Goal: Information Seeking & Learning: Learn about a topic

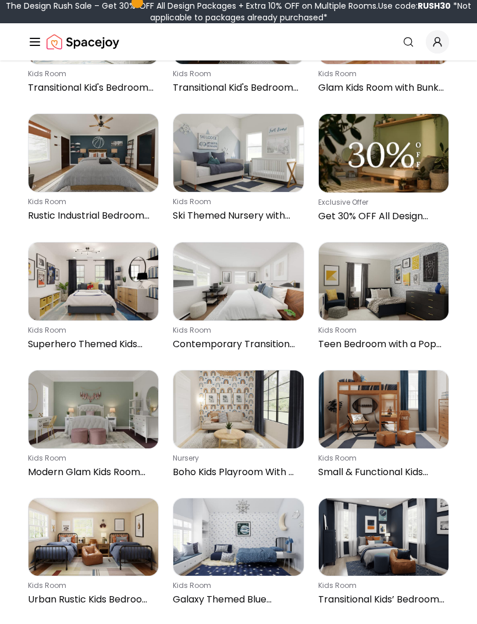
scroll to position [1217, 0]
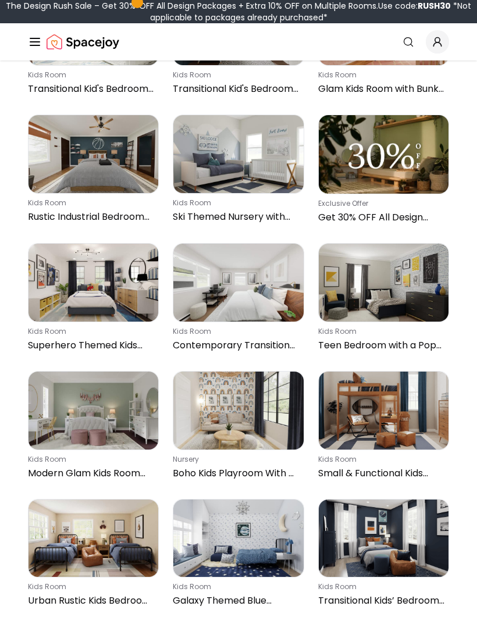
click at [69, 159] on img at bounding box center [94, 154] width 130 height 78
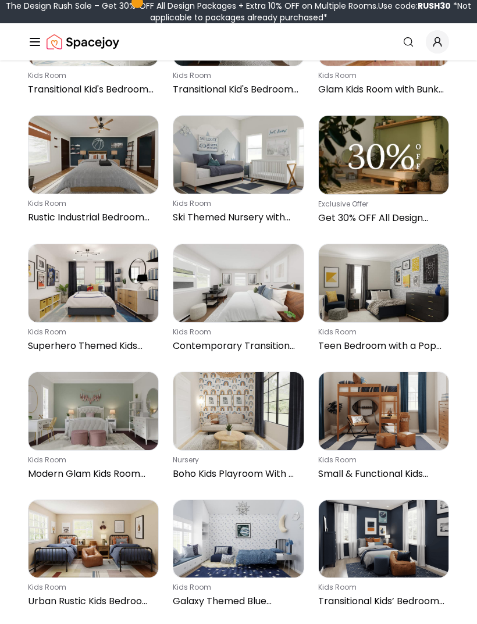
scroll to position [1213, 0]
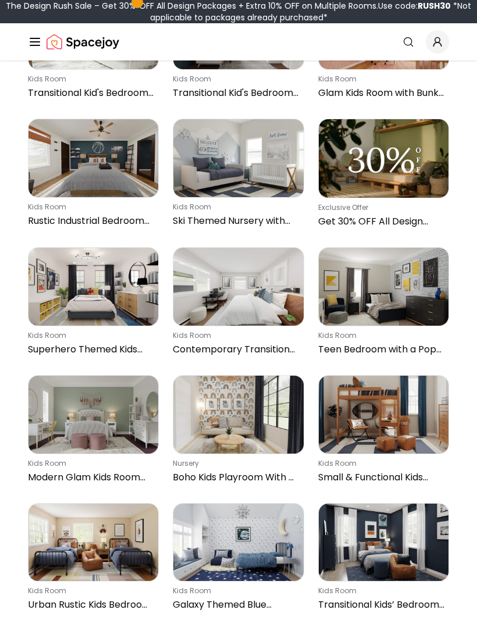
click at [271, 172] on img at bounding box center [238, 158] width 130 height 78
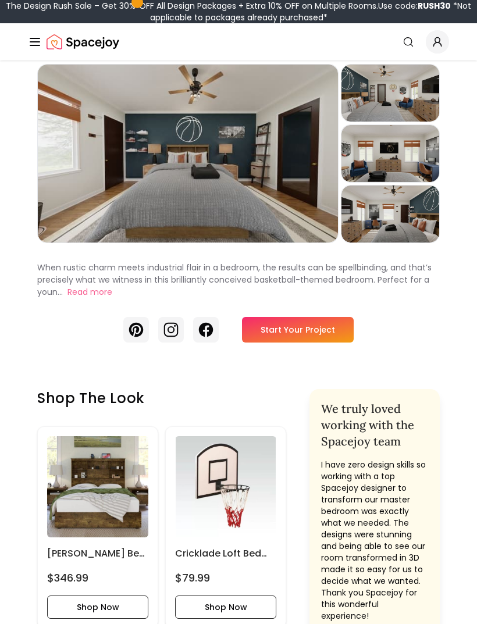
scroll to position [52, 0]
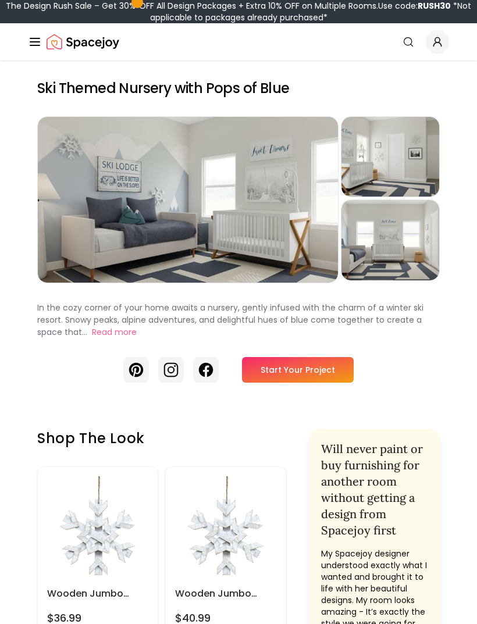
scroll to position [62, 0]
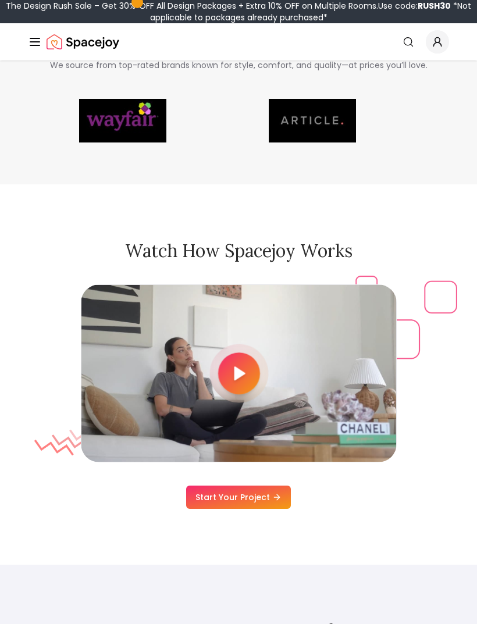
scroll to position [3161, 0]
